Goal: Use online tool/utility: Utilize a website feature to perform a specific function

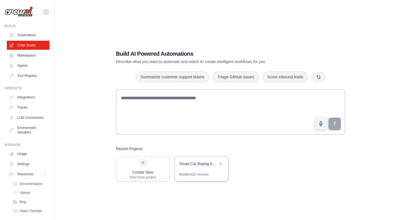
click at [197, 168] on div "Smart Car Buying Assistant" at bounding box center [201, 164] width 53 height 16
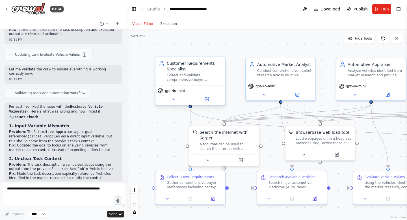
click at [178, 93] on div "gpt-4o-mini" at bounding box center [171, 91] width 27 height 6
click at [194, 74] on div "Collect and validate comprehensive buyer preferences including car type, budget…" at bounding box center [194, 77] width 55 height 9
click at [175, 99] on icon at bounding box center [174, 99] width 5 height 5
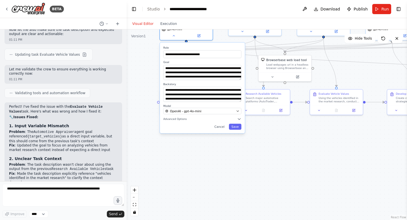
drag, startPoint x: 171, startPoint y: 68, endPoint x: 168, endPoint y: -8, distance: 75.6
click at [168, 0] on html "BETA CrewAI Smart Car Buying Assistant - Implementation Prompt Project Overview…" at bounding box center [203, 110] width 407 height 220
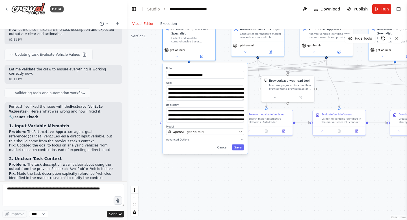
drag, startPoint x: 176, startPoint y: 148, endPoint x: 175, endPoint y: 169, distance: 21.2
click at [176, 169] on div ".deletable-edge-delete-btn { width: 20px; height: 20px; border: 0px solid #ffff…" at bounding box center [267, 124] width 281 height 191
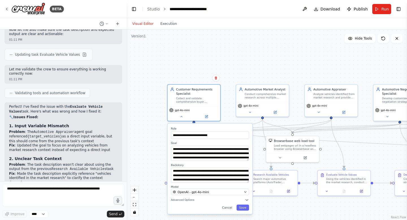
drag, startPoint x: 136, startPoint y: 57, endPoint x: 140, endPoint y: 116, distance: 59.3
click at [142, 116] on div ".deletable-edge-delete-btn { width: 20px; height: 20px; border: 0px solid #ffff…" at bounding box center [267, 124] width 281 height 191
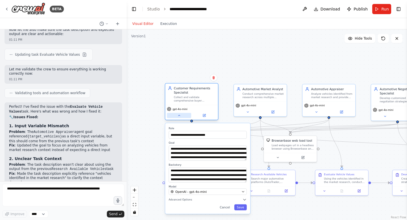
click at [180, 115] on icon at bounding box center [179, 115] width 3 height 3
click at [182, 65] on div ".deletable-edge-delete-btn { width: 20px; height: 20px; border: 0px solid #ffff…" at bounding box center [267, 124] width 281 height 191
click at [225, 207] on button "Cancel" at bounding box center [224, 208] width 15 height 6
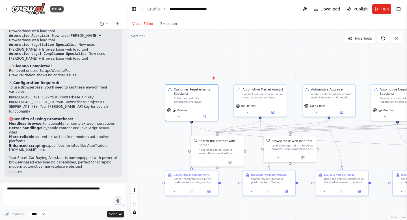
scroll to position [2195, 0]
